Goal: Information Seeking & Learning: Learn about a topic

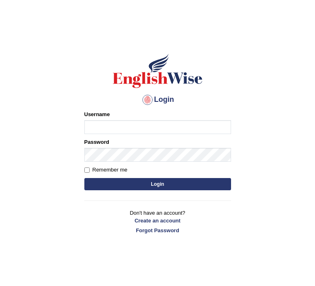
type input "Jazz2315"
click at [124, 183] on button "Login" at bounding box center [157, 184] width 147 height 12
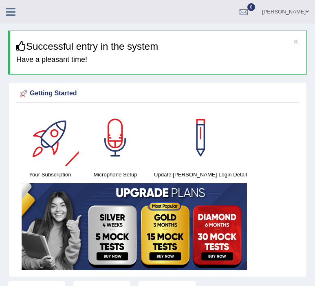
click at [9, 10] on icon at bounding box center [10, 12] width 9 height 11
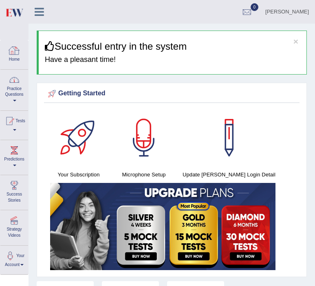
click at [13, 84] on div at bounding box center [14, 80] width 12 height 12
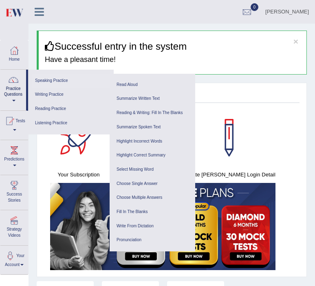
click at [44, 78] on link "Speaking Practice" at bounding box center [70, 81] width 77 height 14
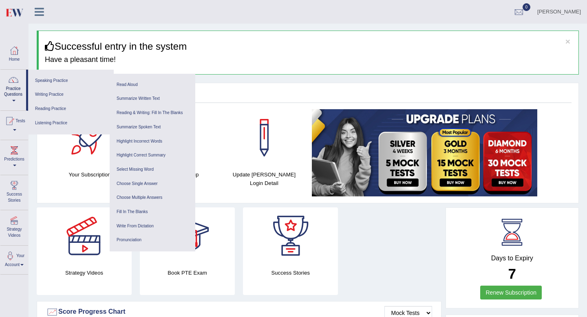
click at [246, 11] on ul "Jasleen Toggle navigation Username: Jazz2315 Access Type: Online Subscription: …" at bounding box center [391, 11] width 391 height 23
click at [243, 50] on h3 "Successful entry in the system" at bounding box center [308, 46] width 527 height 11
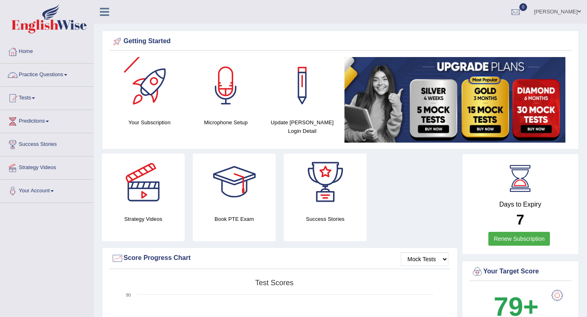
click at [36, 68] on link "Practice Questions" at bounding box center [46, 74] width 93 height 20
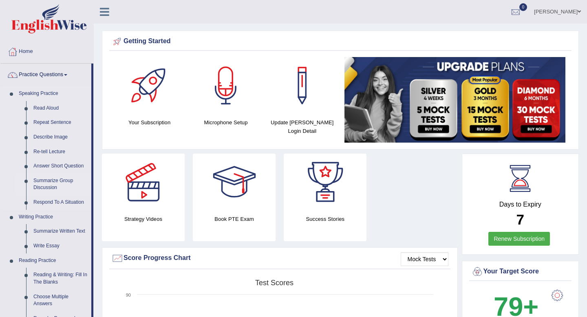
click at [50, 178] on link "Summarize Group Discussion" at bounding box center [61, 185] width 62 height 22
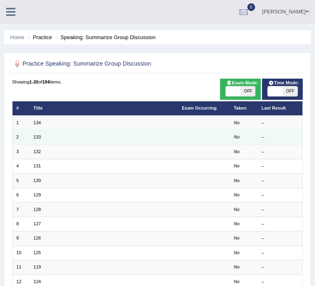
scroll to position [6, 0]
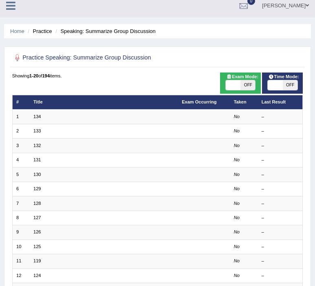
click at [286, 84] on div "ON OFF" at bounding box center [275, 85] width 44 height 10
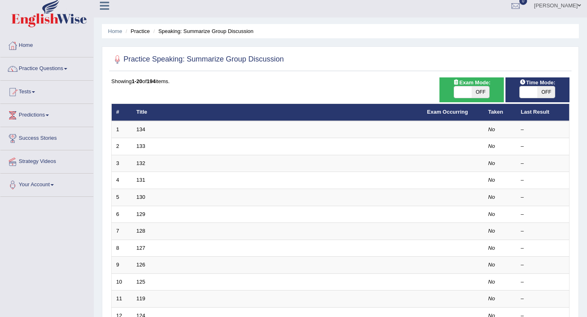
click at [547, 93] on span "OFF" at bounding box center [546, 91] width 18 height 11
checkbox input "true"
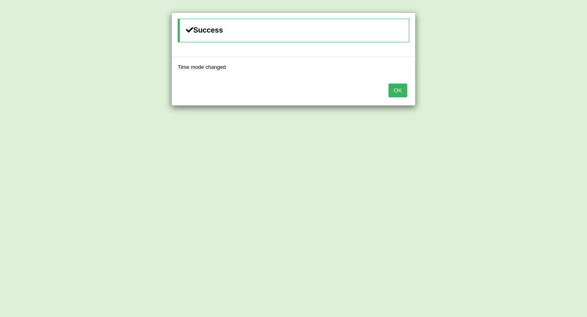
click at [391, 84] on button "OK" at bounding box center [397, 91] width 19 height 14
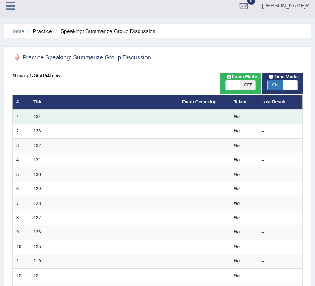
click at [38, 119] on link "134" at bounding box center [36, 116] width 7 height 5
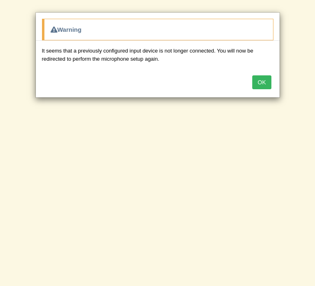
click at [261, 80] on button "OK" at bounding box center [261, 82] width 19 height 14
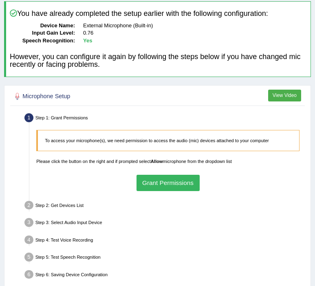
scroll to position [104, 0]
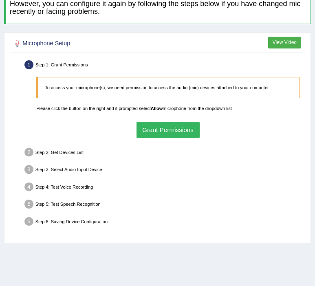
click at [175, 130] on button "Grant Permissions" at bounding box center [167, 130] width 63 height 16
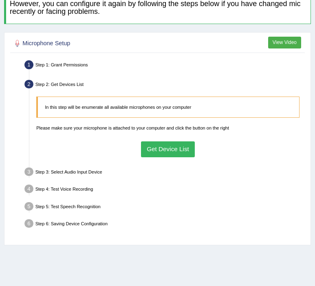
click at [155, 149] on button "Get Device List" at bounding box center [168, 149] width 54 height 16
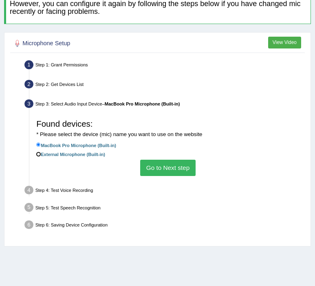
click at [37, 154] on input "External Microphone (Built-in)" at bounding box center [38, 154] width 4 height 4
radio input "true"
click at [165, 167] on button "Go to Next step" at bounding box center [167, 168] width 55 height 16
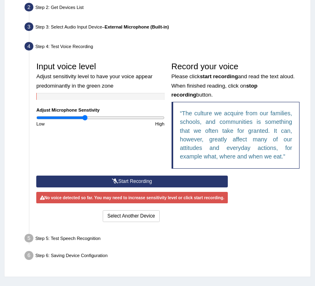
scroll to position [200, 0]
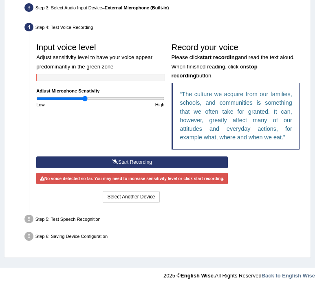
click at [149, 162] on button "Start Recording" at bounding box center [131, 162] width 191 height 12
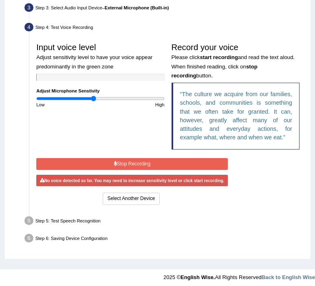
drag, startPoint x: 84, startPoint y: 98, endPoint x: 93, endPoint y: 98, distance: 9.0
type input "0.9"
click at [93, 98] on input "range" at bounding box center [100, 99] width 128 height 6
click at [123, 160] on button "Stop Recording" at bounding box center [131, 164] width 191 height 12
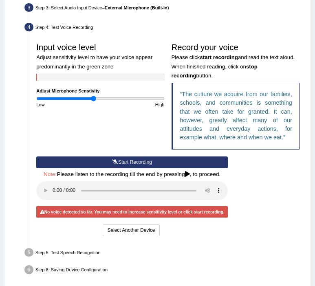
click at [123, 160] on button "Start Recording" at bounding box center [131, 162] width 191 height 12
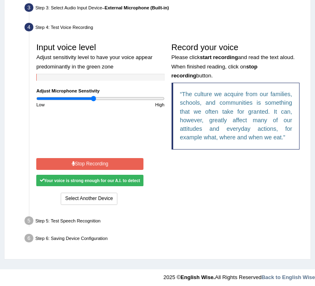
click at [103, 167] on button "Stop Recording" at bounding box center [89, 164] width 107 height 12
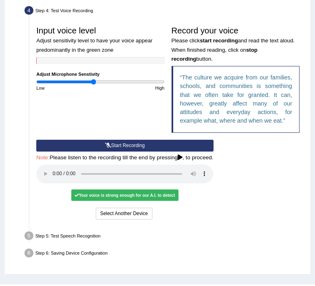
scroll to position [233, 0]
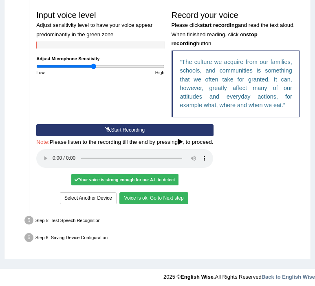
click at [163, 196] on button "Voice is ok. Go to Next step" at bounding box center [153, 198] width 68 height 12
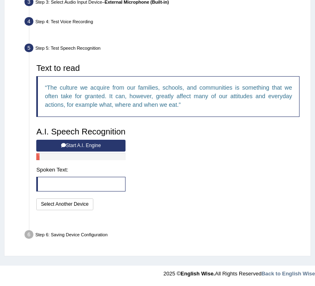
scroll to position [189, 0]
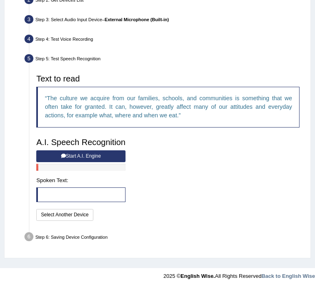
click at [73, 156] on button "Start A.I. Engine" at bounding box center [80, 156] width 89 height 12
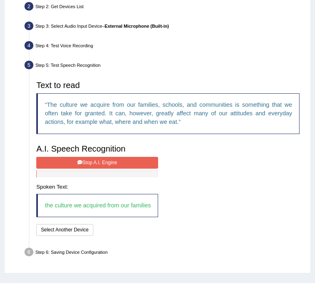
scroll to position [197, 0]
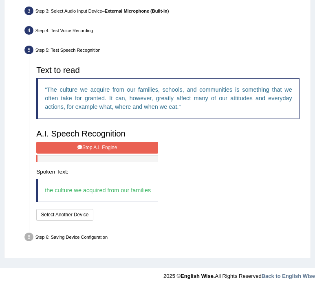
click at [81, 149] on button "Stop A.I. Engine" at bounding box center [97, 148] width 122 height 12
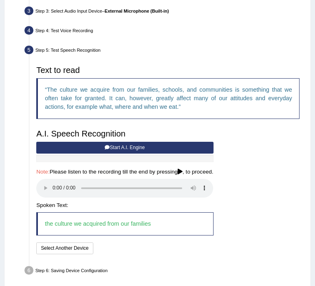
scroll to position [231, 0]
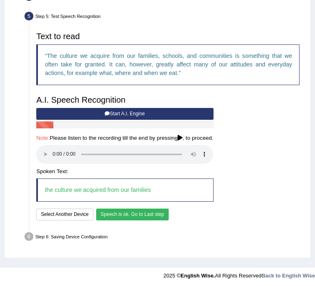
click at [143, 211] on button "Speech is ok. Go to Last step" at bounding box center [132, 215] width 73 height 12
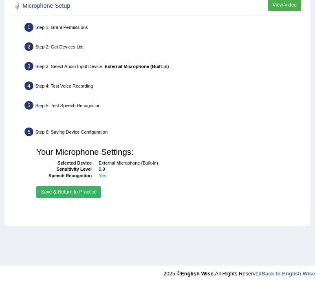
scroll to position [142, 0]
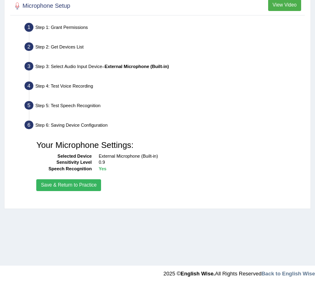
click at [83, 182] on button "Save & Return to Practice" at bounding box center [68, 185] width 65 height 12
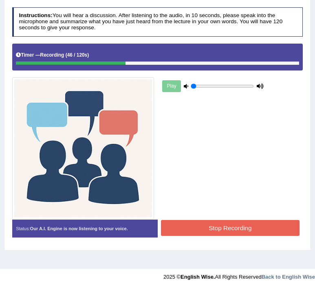
scroll to position [142, 0]
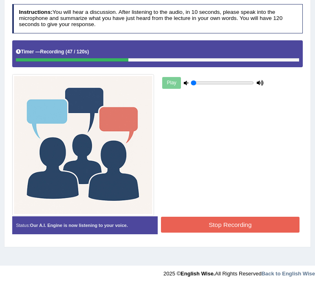
click at [180, 224] on button "Stop Recording" at bounding box center [230, 225] width 138 height 16
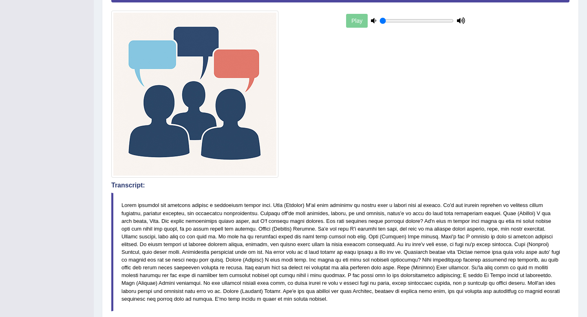
scroll to position [0, 0]
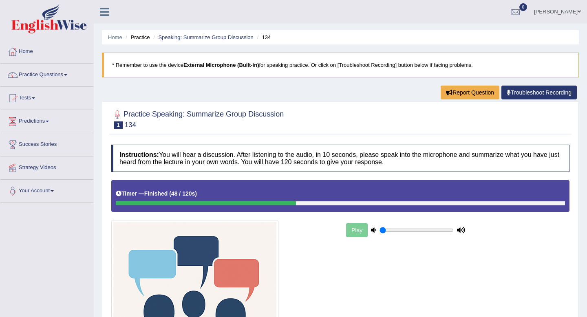
click at [73, 77] on link "Practice Questions" at bounding box center [46, 74] width 93 height 20
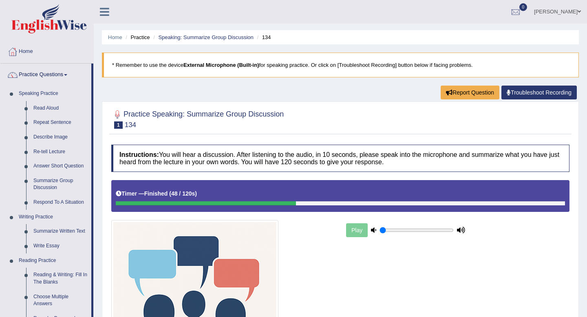
click at [51, 181] on link "Summarize Group Discussion" at bounding box center [61, 185] width 62 height 22
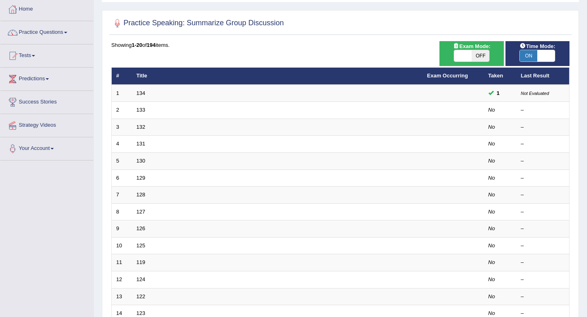
click at [141, 110] on link "133" at bounding box center [140, 110] width 9 height 6
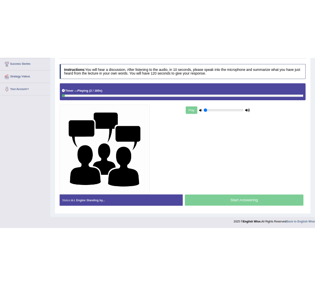
scroll to position [132, 0]
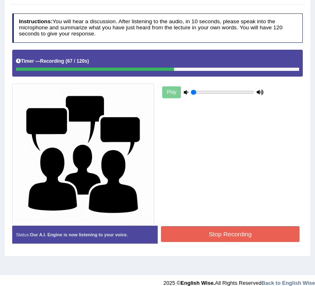
click at [218, 235] on button "Stop Recording" at bounding box center [230, 234] width 138 height 16
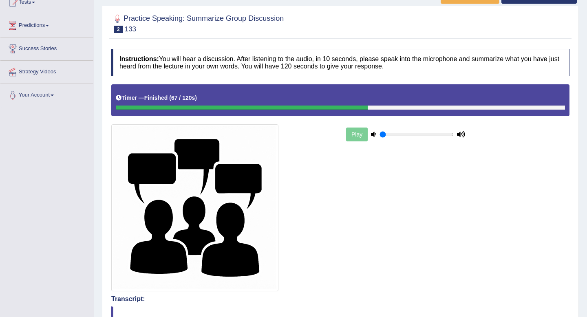
scroll to position [0, 0]
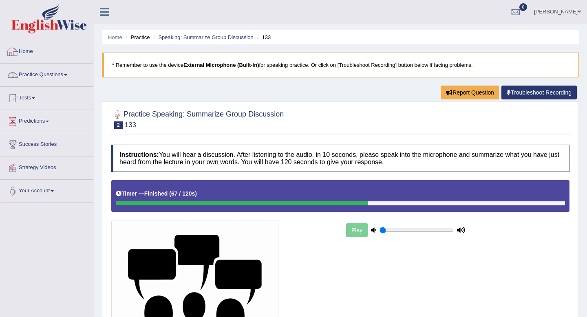
click at [33, 75] on link "Practice Questions" at bounding box center [46, 74] width 93 height 20
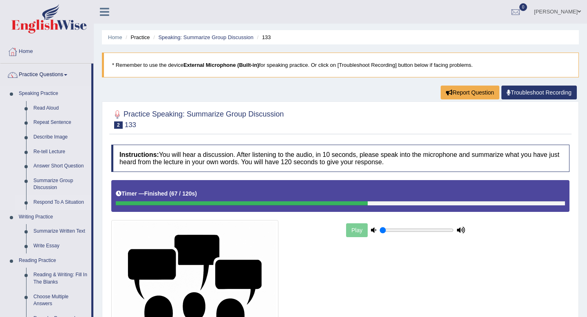
click at [48, 203] on link "Respond To A Situation" at bounding box center [61, 202] width 62 height 15
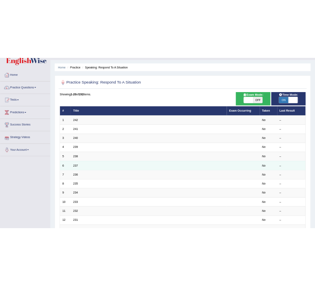
scroll to position [24, 0]
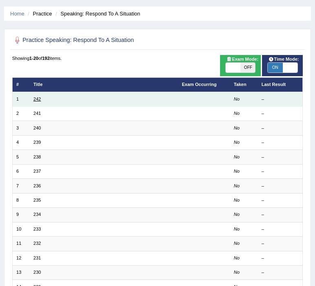
click at [35, 101] on link "242" at bounding box center [36, 99] width 7 height 5
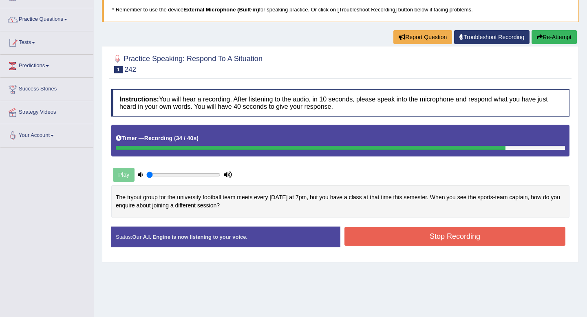
scroll to position [52, 0]
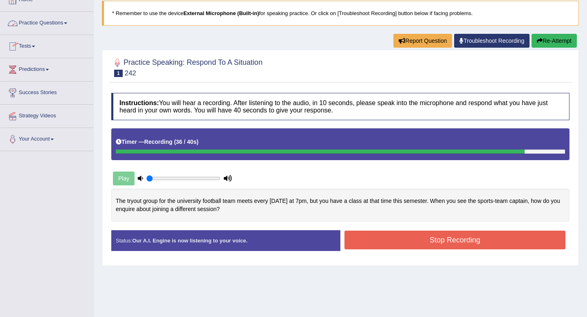
click at [38, 26] on link "Practice Questions" at bounding box center [46, 22] width 93 height 20
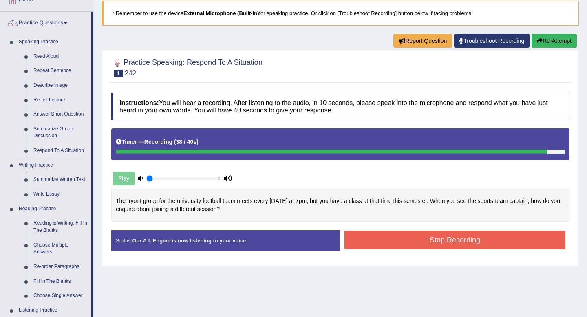
click at [43, 150] on link "Respond To A Situation" at bounding box center [61, 150] width 62 height 15
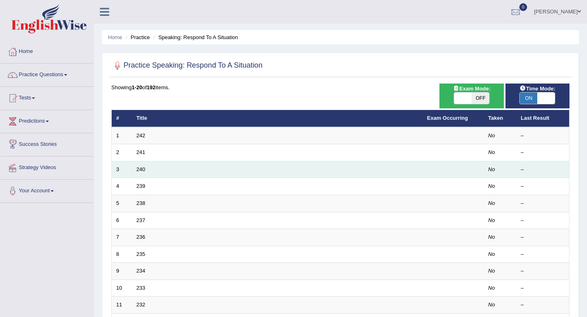
scroll to position [5, 0]
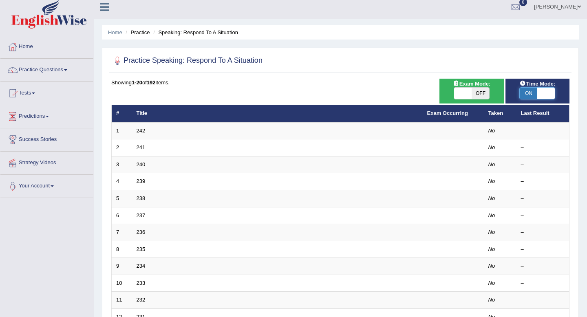
click at [548, 95] on span at bounding box center [546, 93] width 18 height 11
checkbox input "false"
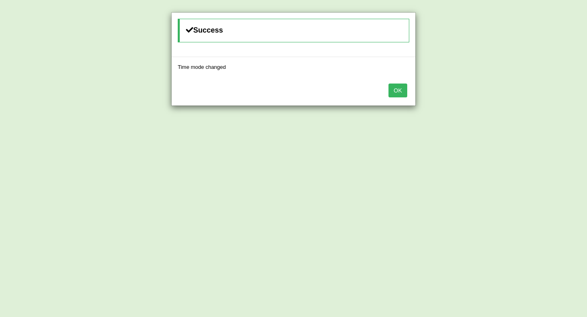
click at [400, 93] on button "OK" at bounding box center [397, 91] width 19 height 14
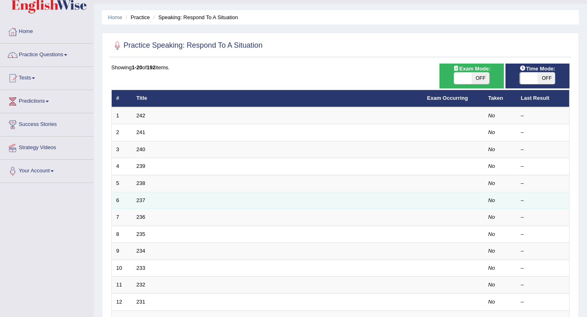
scroll to position [21, 0]
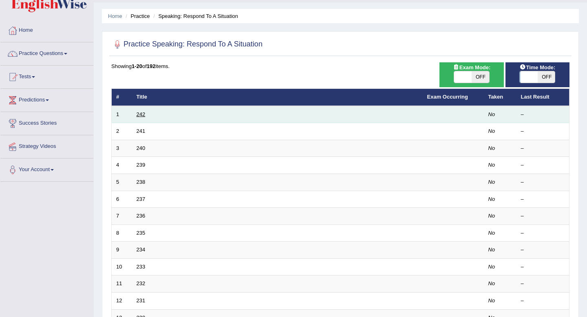
click at [138, 116] on link "242" at bounding box center [140, 114] width 9 height 6
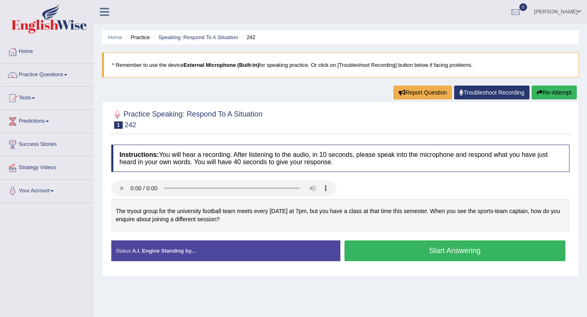
scroll to position [22, 0]
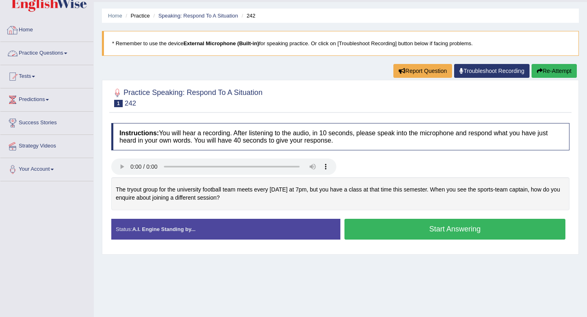
click at [31, 47] on link "Practice Questions" at bounding box center [46, 52] width 93 height 20
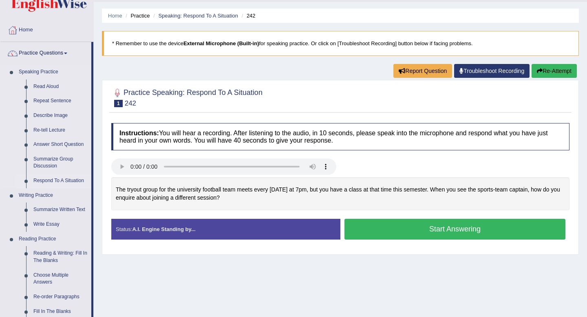
click at [60, 181] on link "Respond To A Situation" at bounding box center [61, 181] width 62 height 15
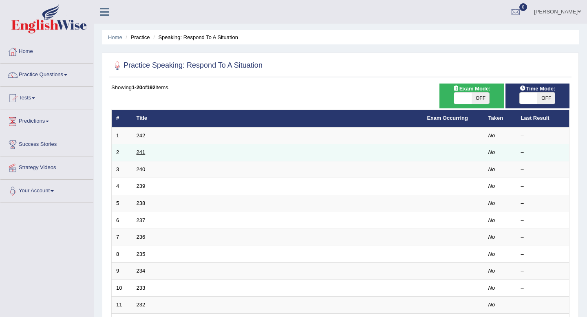
click at [138, 149] on link "241" at bounding box center [140, 152] width 9 height 6
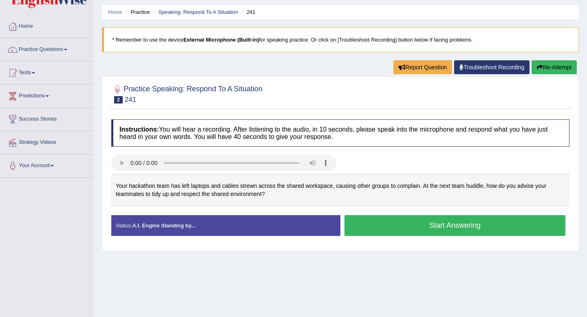
scroll to position [26, 0]
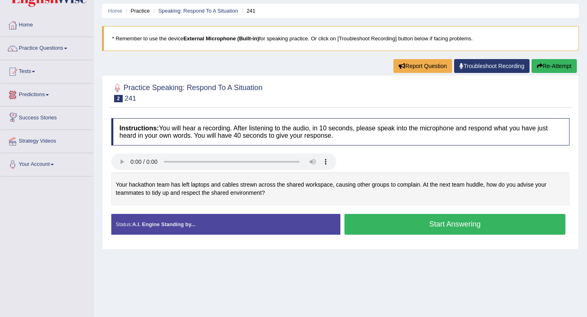
click at [41, 46] on link "Practice Questions" at bounding box center [46, 47] width 93 height 20
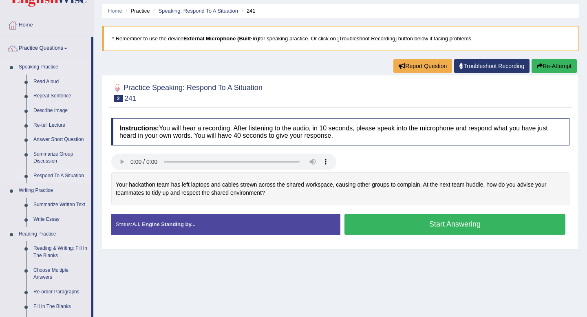
click at [54, 174] on link "Respond To A Situation" at bounding box center [61, 176] width 62 height 15
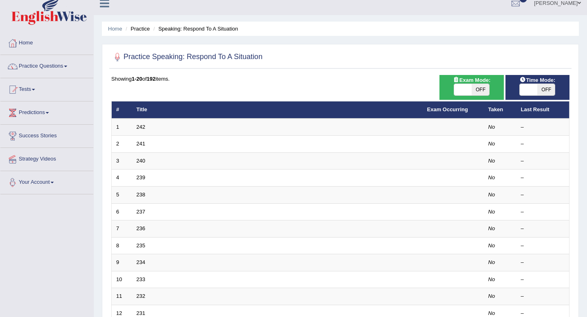
scroll to position [9, 0]
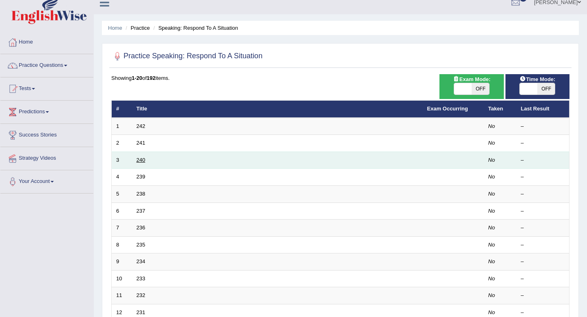
click at [138, 161] on link "240" at bounding box center [140, 160] width 9 height 6
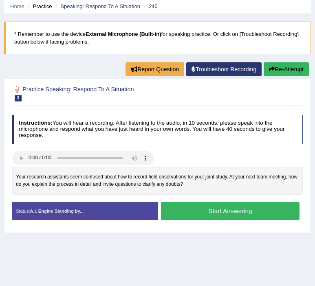
scroll to position [37, 0]
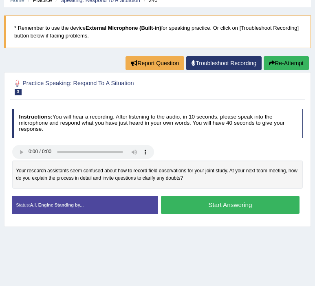
click at [235, 200] on button "Start Answering" at bounding box center [230, 205] width 138 height 18
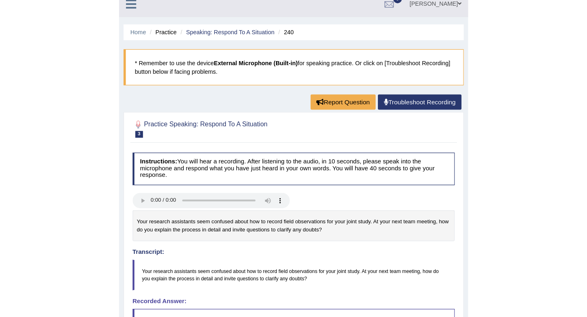
scroll to position [0, 0]
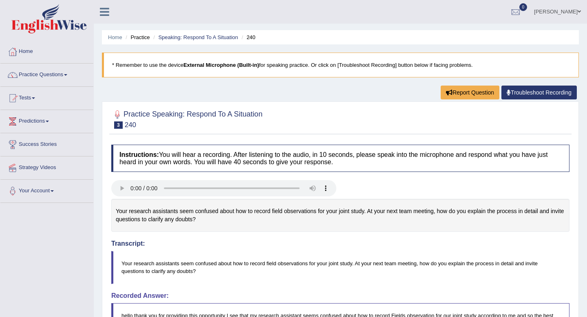
click at [42, 79] on link "Practice Questions" at bounding box center [46, 74] width 93 height 20
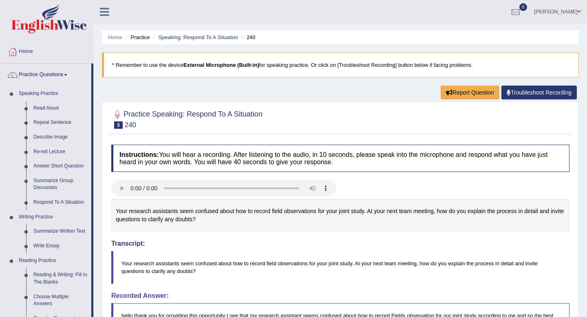
click at [53, 200] on link "Respond To A Situation" at bounding box center [61, 202] width 62 height 15
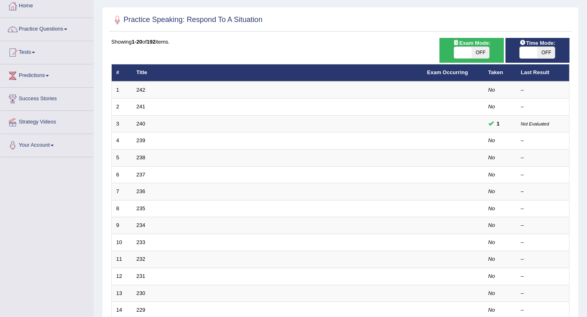
scroll to position [46, 0]
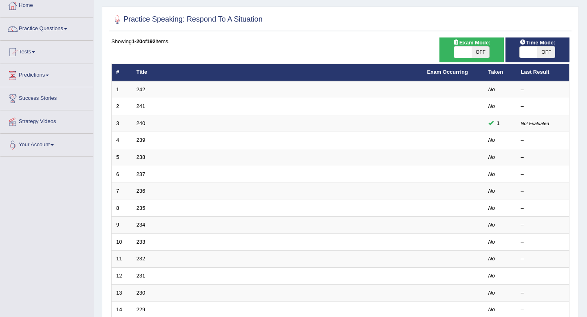
click at [141, 139] on link "239" at bounding box center [140, 140] width 9 height 6
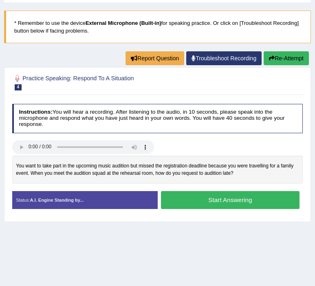
scroll to position [42, 0]
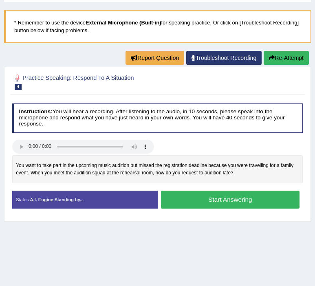
click at [231, 198] on button "Start Answering" at bounding box center [230, 200] width 138 height 18
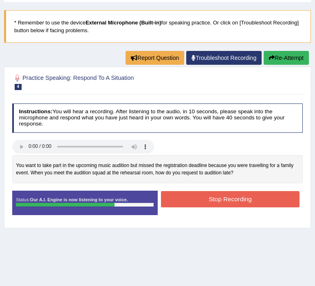
click at [231, 198] on button "Stop Recording" at bounding box center [230, 199] width 138 height 16
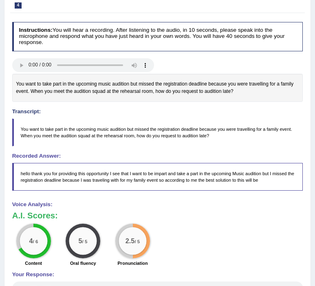
scroll to position [119, 0]
